Goal: Navigation & Orientation: Go to known website

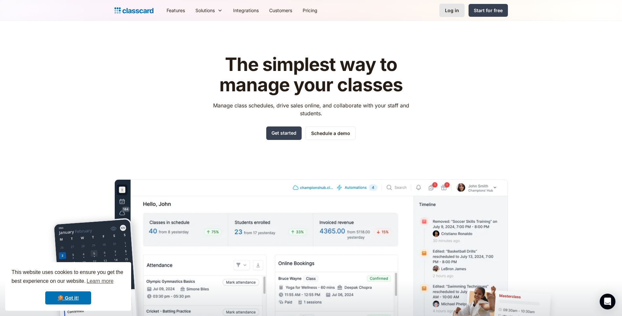
click at [445, 5] on link "Log in" at bounding box center [452, 10] width 25 height 13
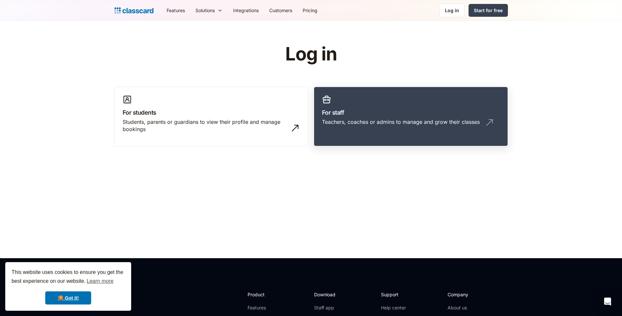
click at [382, 118] on div "Teachers, coaches or admins to manage and grow their classes" at bounding box center [401, 121] width 158 height 7
